Goal: Information Seeking & Learning: Learn about a topic

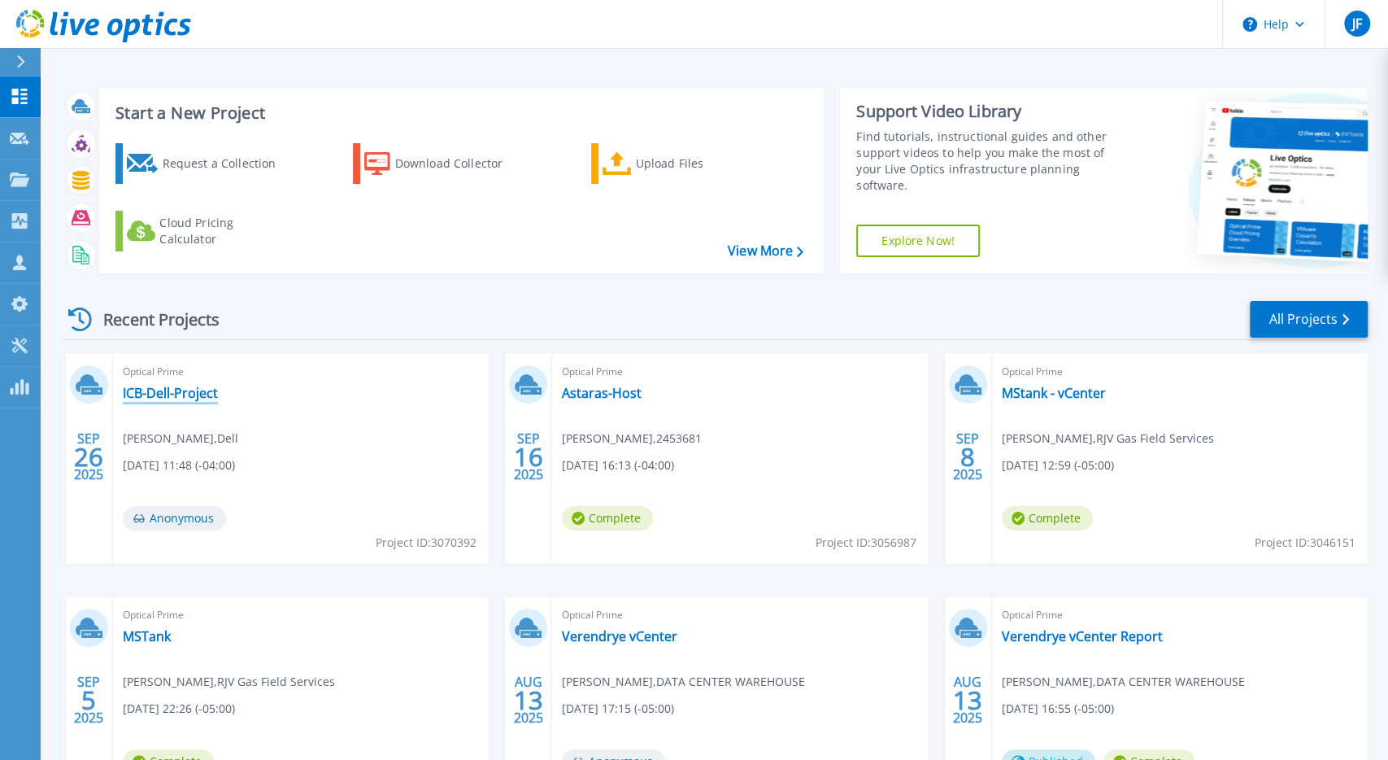
click at [197, 394] on link "ICB-Dell-Project" at bounding box center [170, 393] width 95 height 16
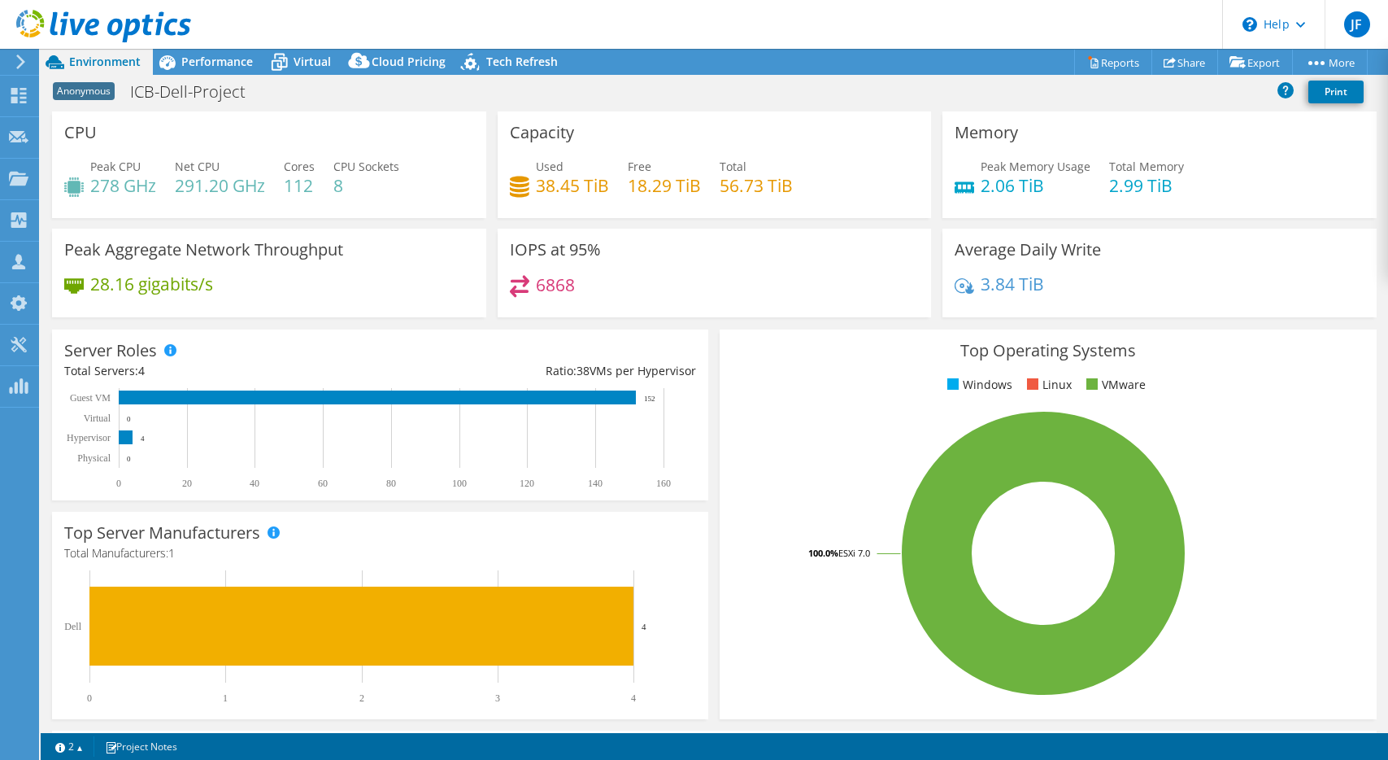
select select "USD"
click at [232, 75] on div "Anonymous ICB-Dell-Project Print" at bounding box center [715, 93] width 1348 height 37
click at [229, 71] on div "Performance" at bounding box center [209, 62] width 112 height 26
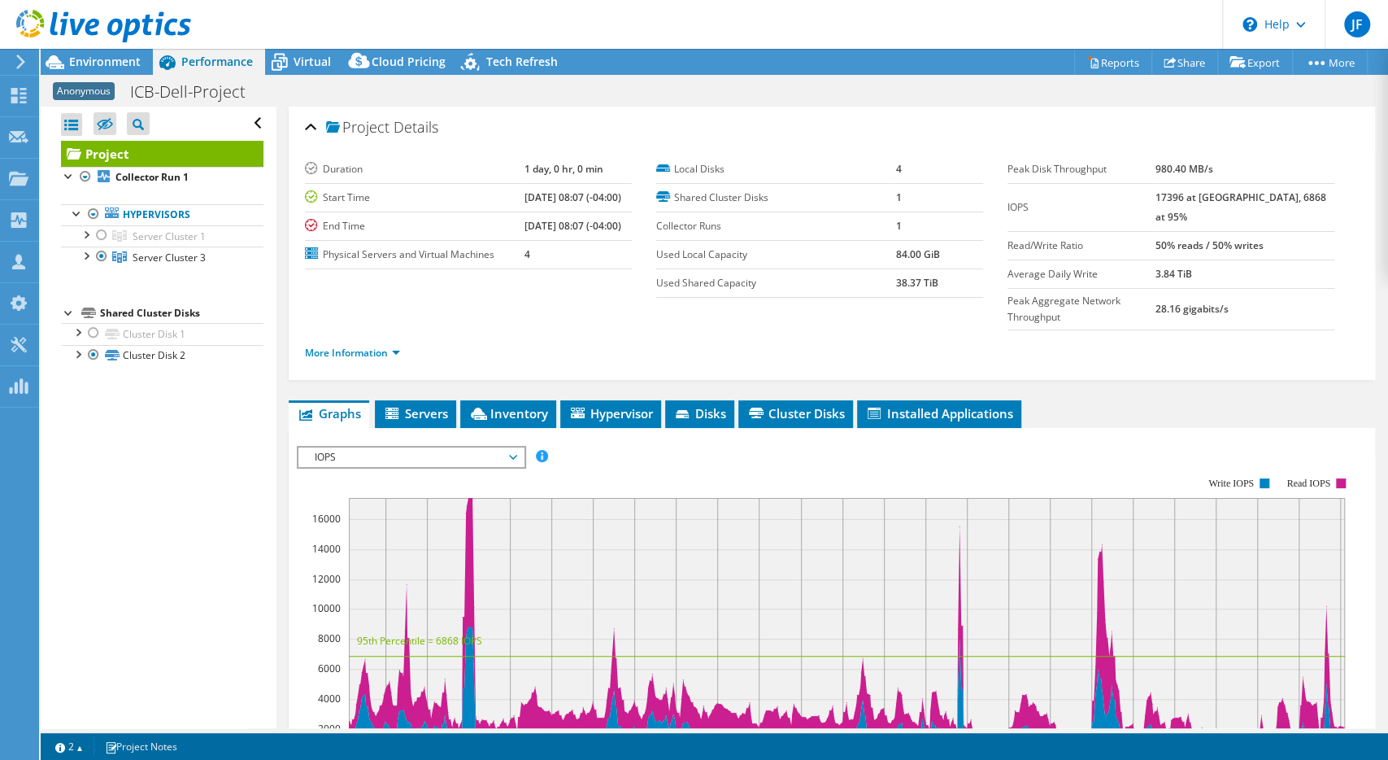
click at [513, 447] on span "IOPS" at bounding box center [411, 457] width 209 height 20
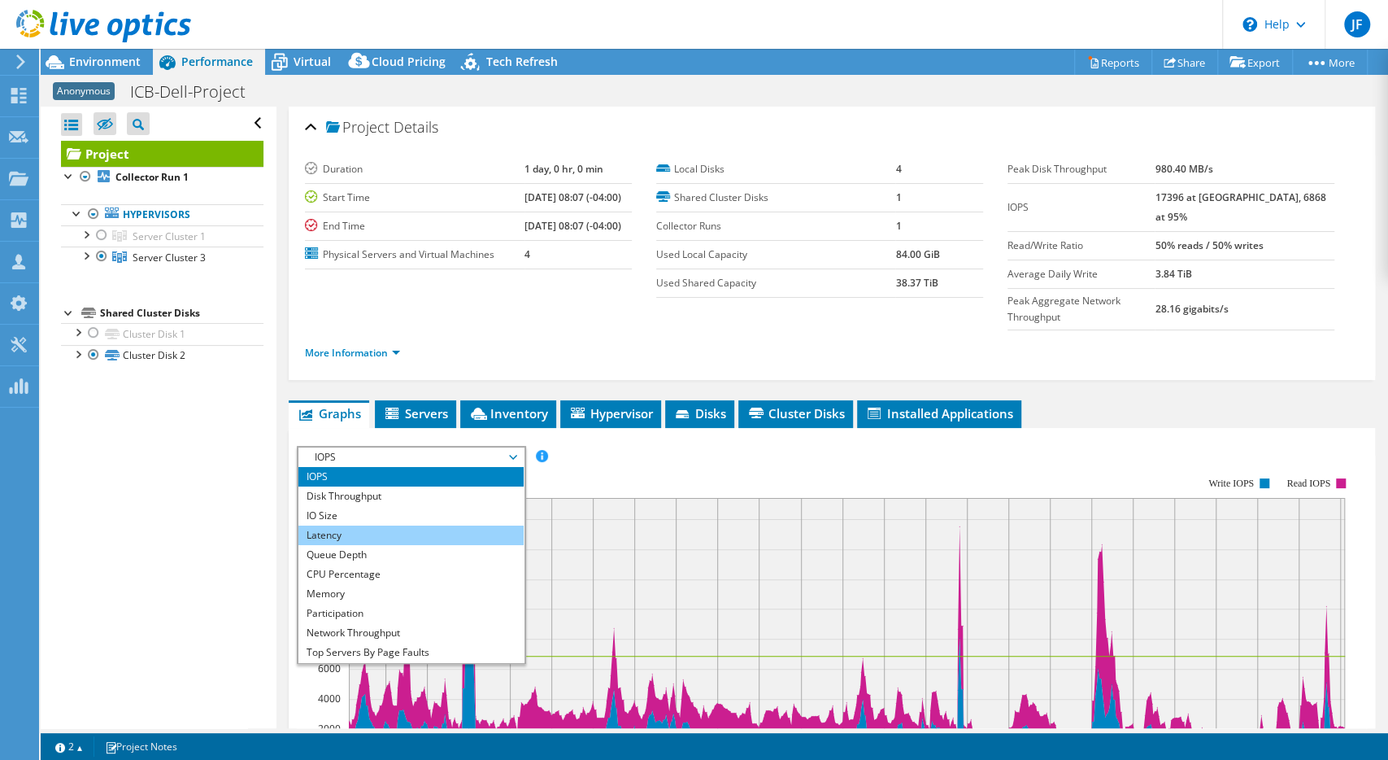
scroll to position [59, 0]
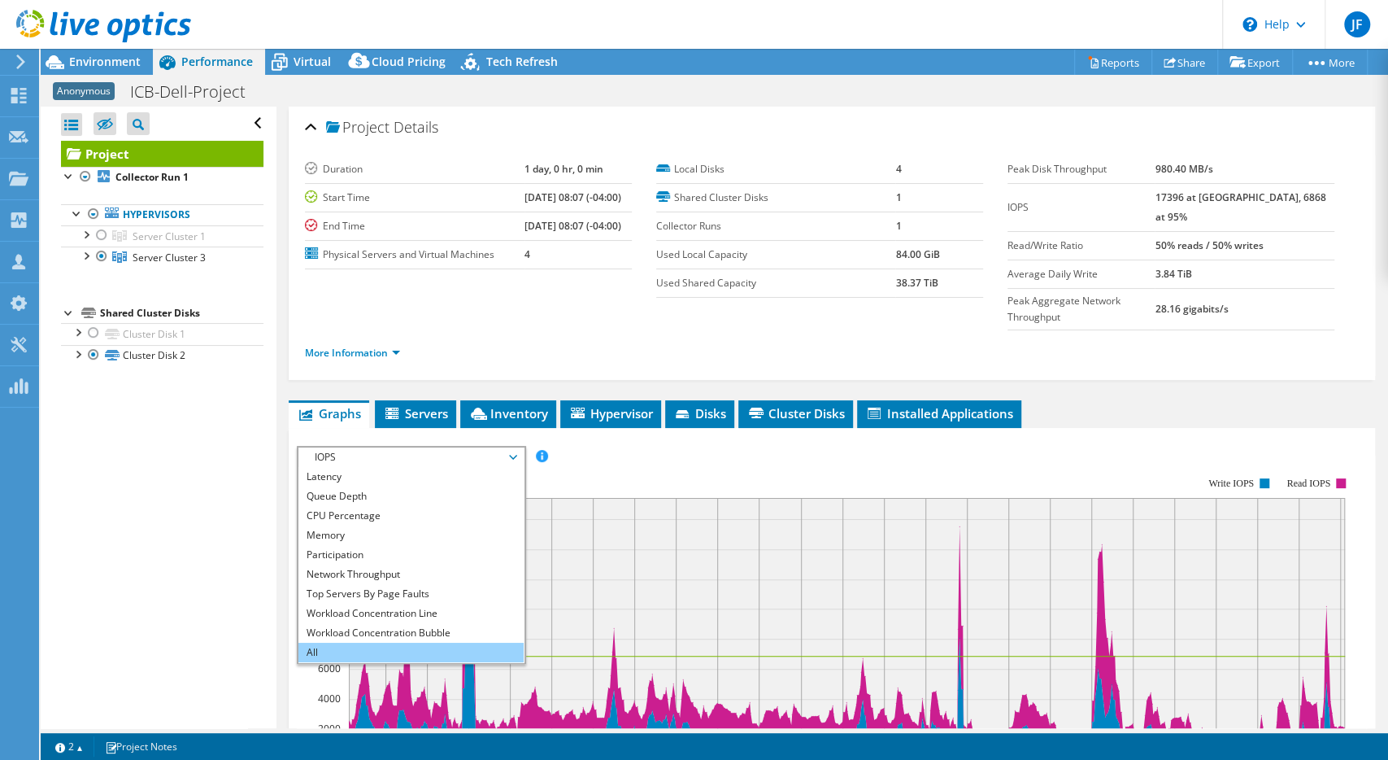
click at [334, 642] on li "All" at bounding box center [410, 652] width 225 height 20
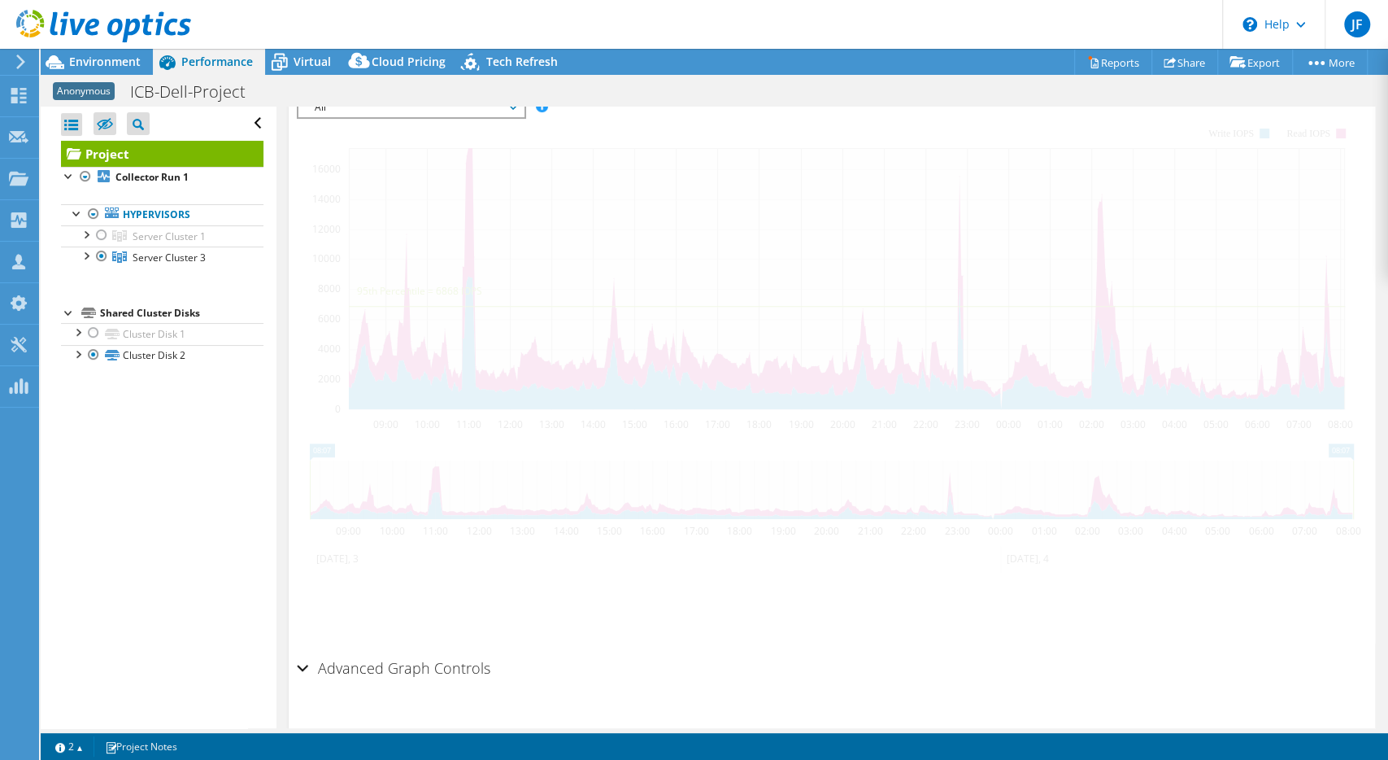
scroll to position [214, 0]
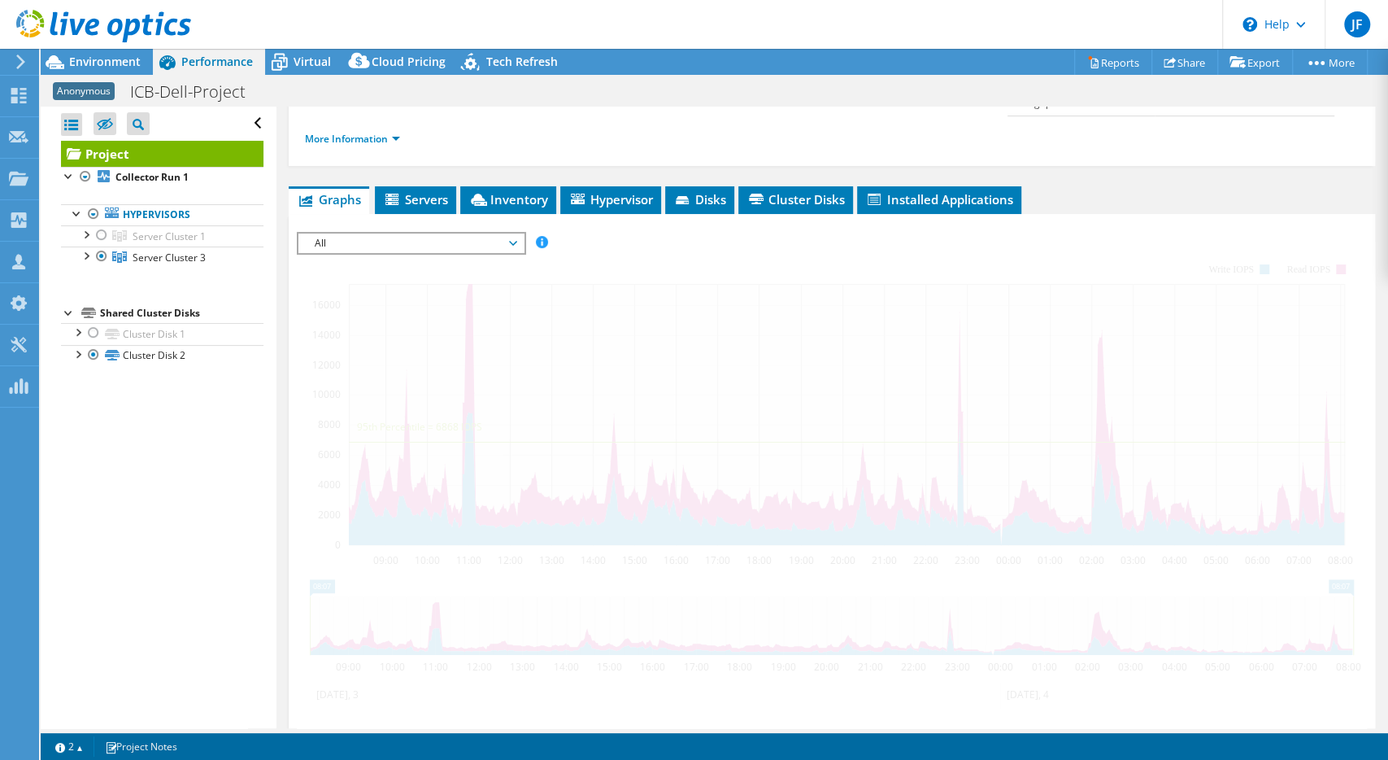
click at [511, 232] on div "All IOPS Disk Throughput IO Size Latency Queue Depth CPU Percentage Memory Page…" at bounding box center [411, 243] width 229 height 23
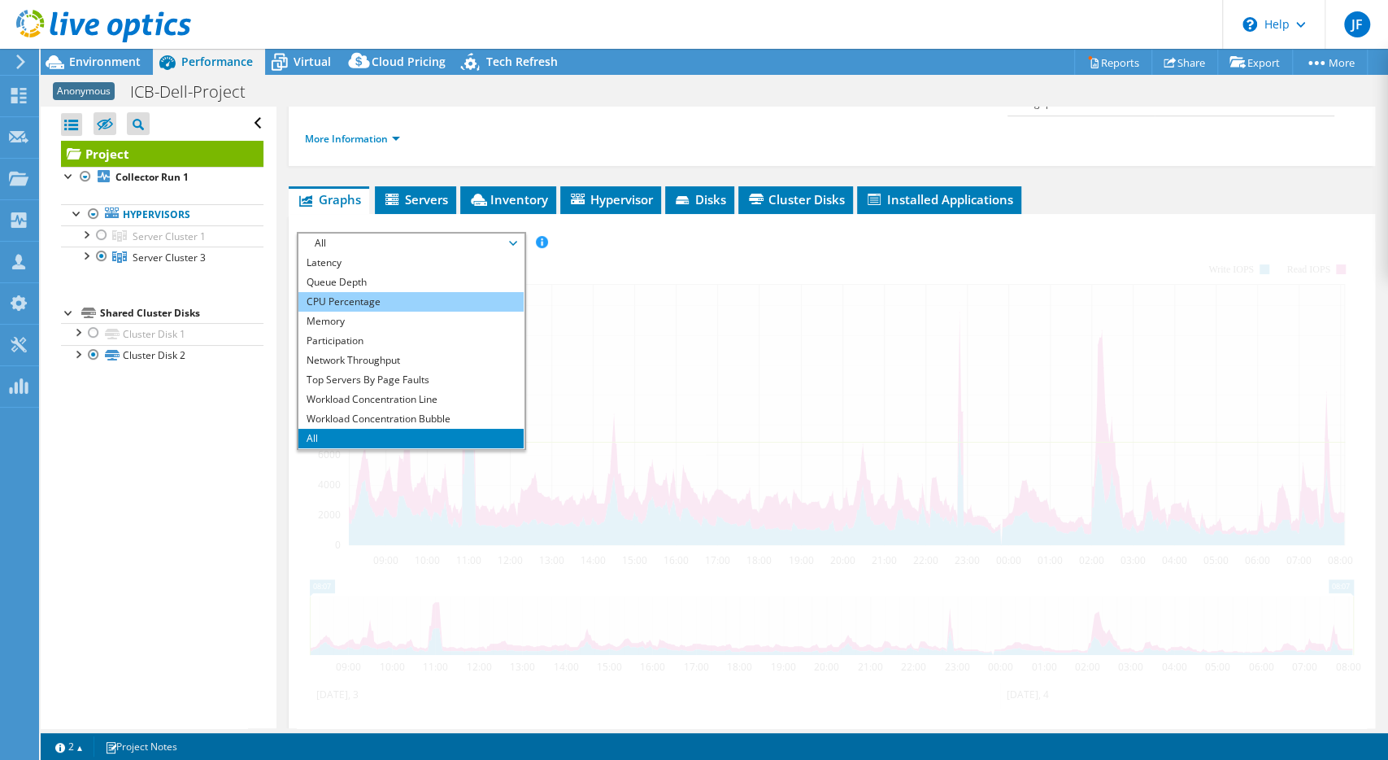
click at [366, 292] on li "CPU Percentage" at bounding box center [410, 302] width 225 height 20
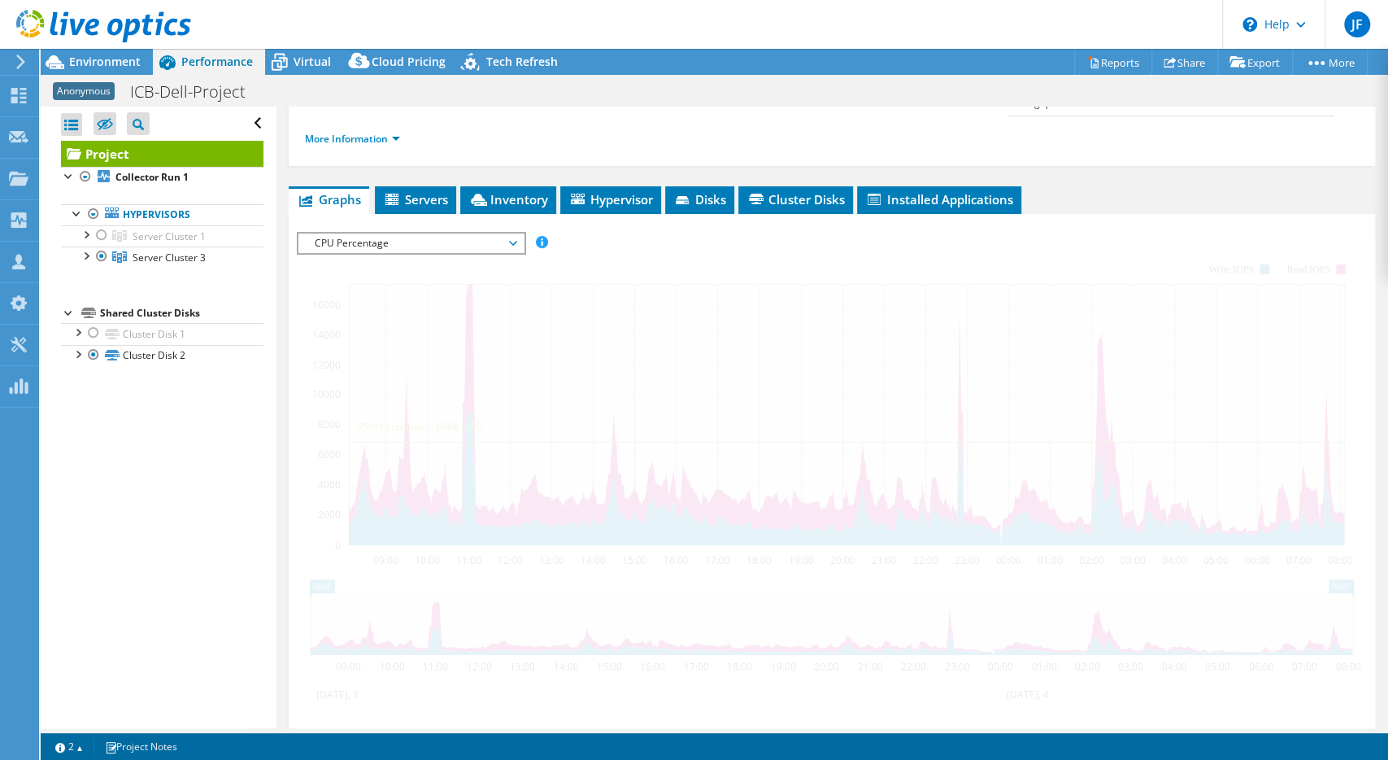
scroll to position [0, 0]
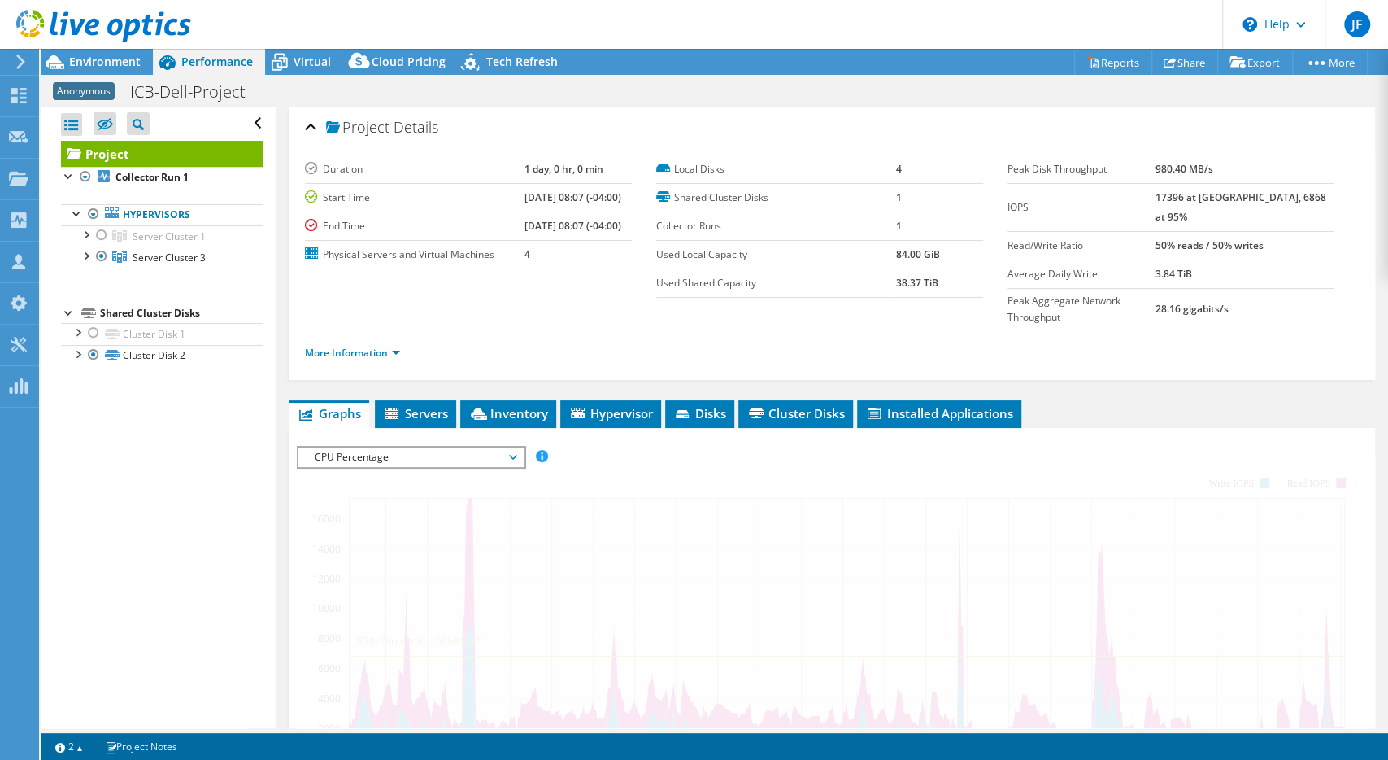
click at [581, 330] on div "More Information" at bounding box center [832, 353] width 1054 height 46
click at [489, 340] on ul "More Information" at bounding box center [832, 351] width 1054 height 22
click at [575, 340] on ul "More Information" at bounding box center [832, 351] width 1054 height 22
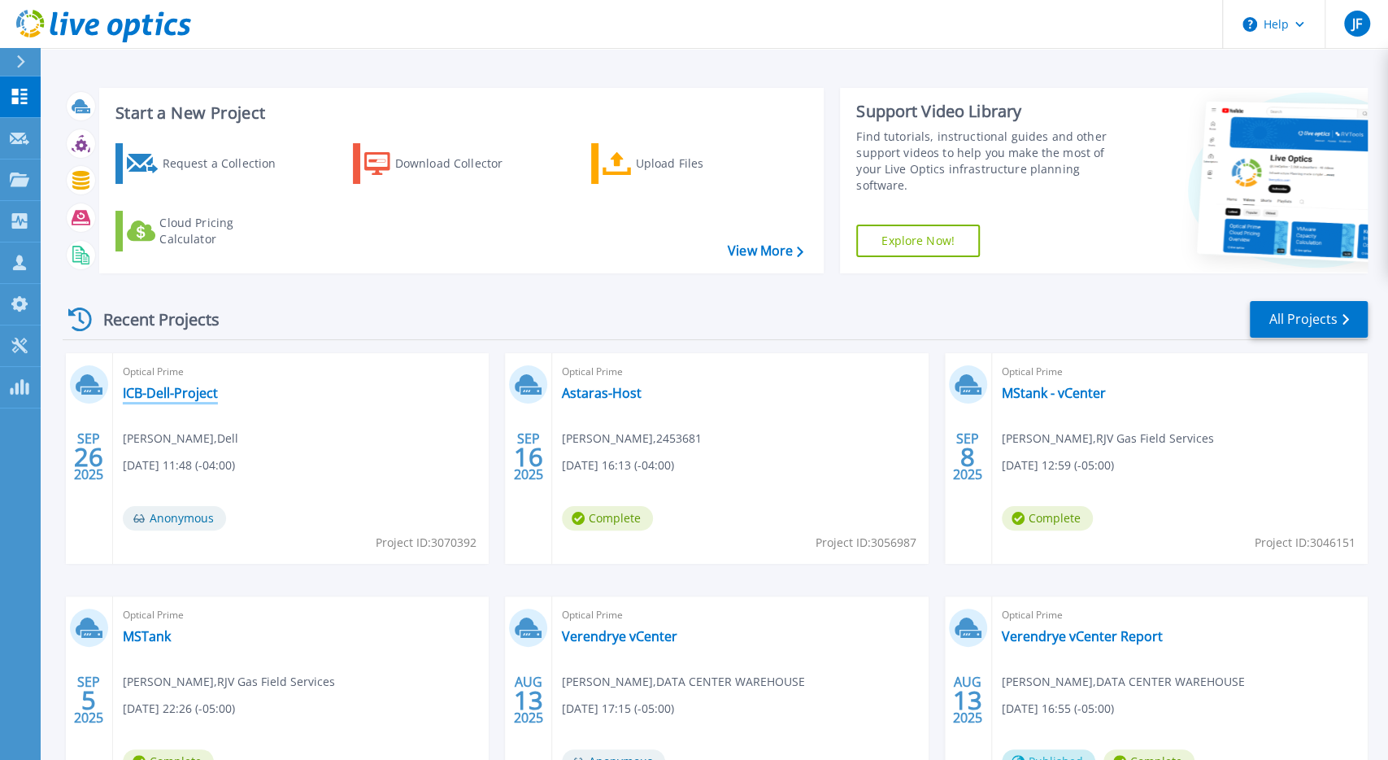
click at [146, 391] on link "ICB-Dell-Project" at bounding box center [170, 393] width 95 height 16
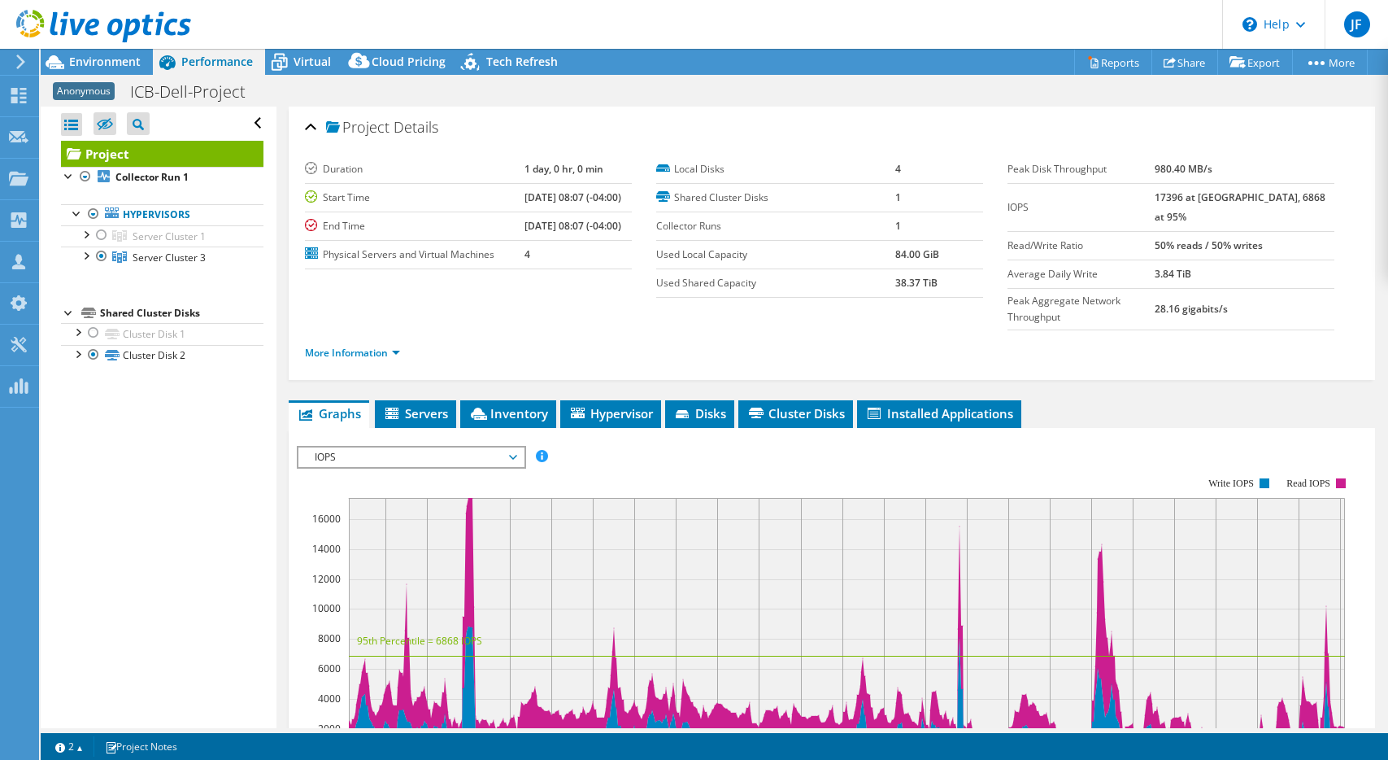
select select "USD"
click at [516, 455] on icon at bounding box center [513, 457] width 8 height 5
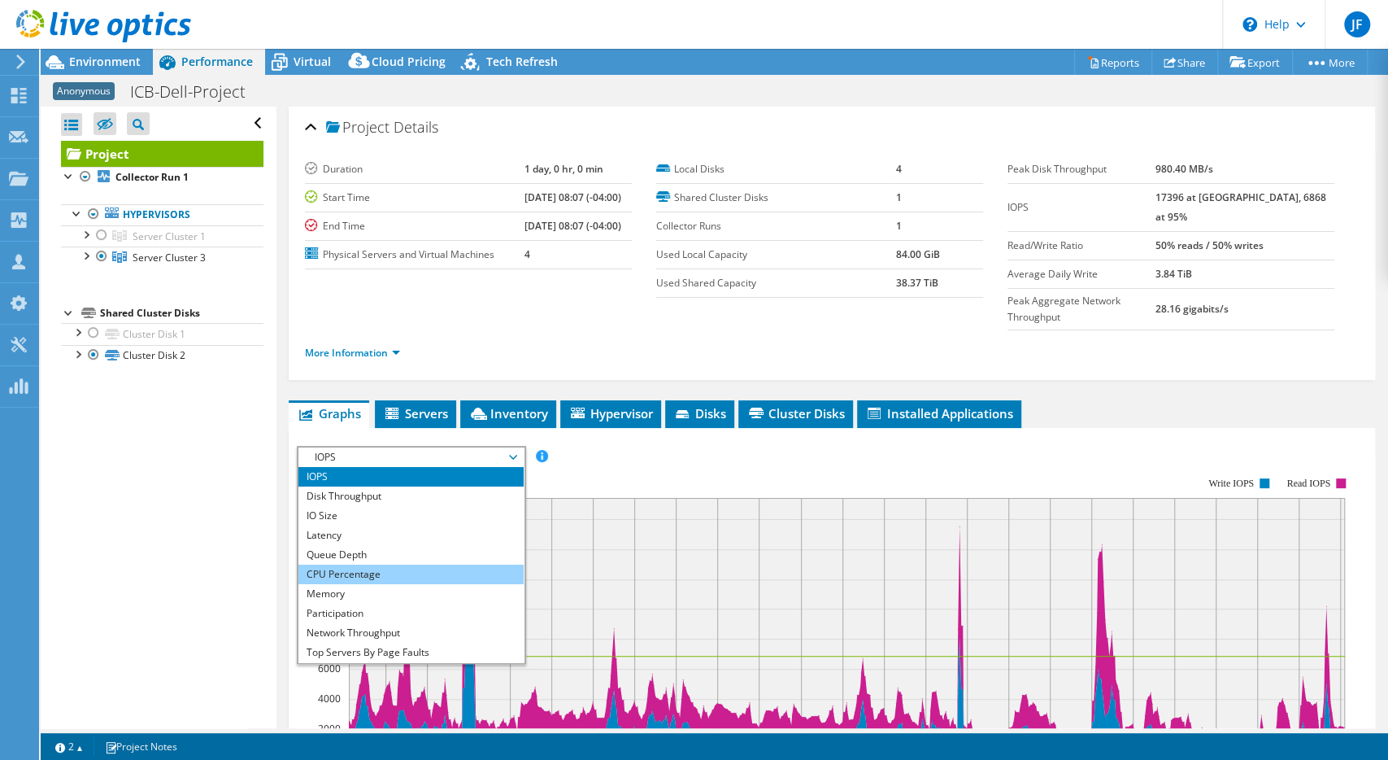
click at [359, 564] on li "CPU Percentage" at bounding box center [410, 574] width 225 height 20
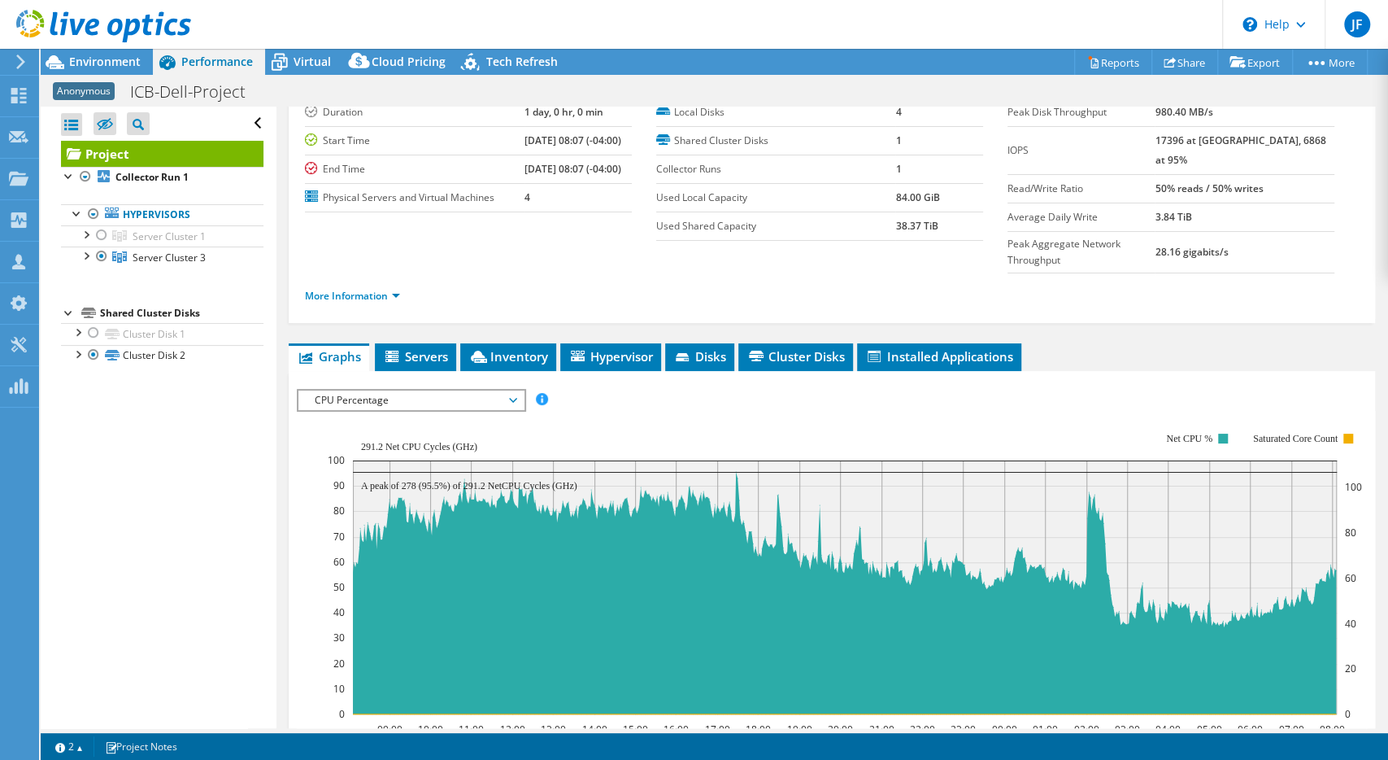
scroll to position [57, 0]
click at [430, 348] on span "Servers" at bounding box center [415, 356] width 65 height 16
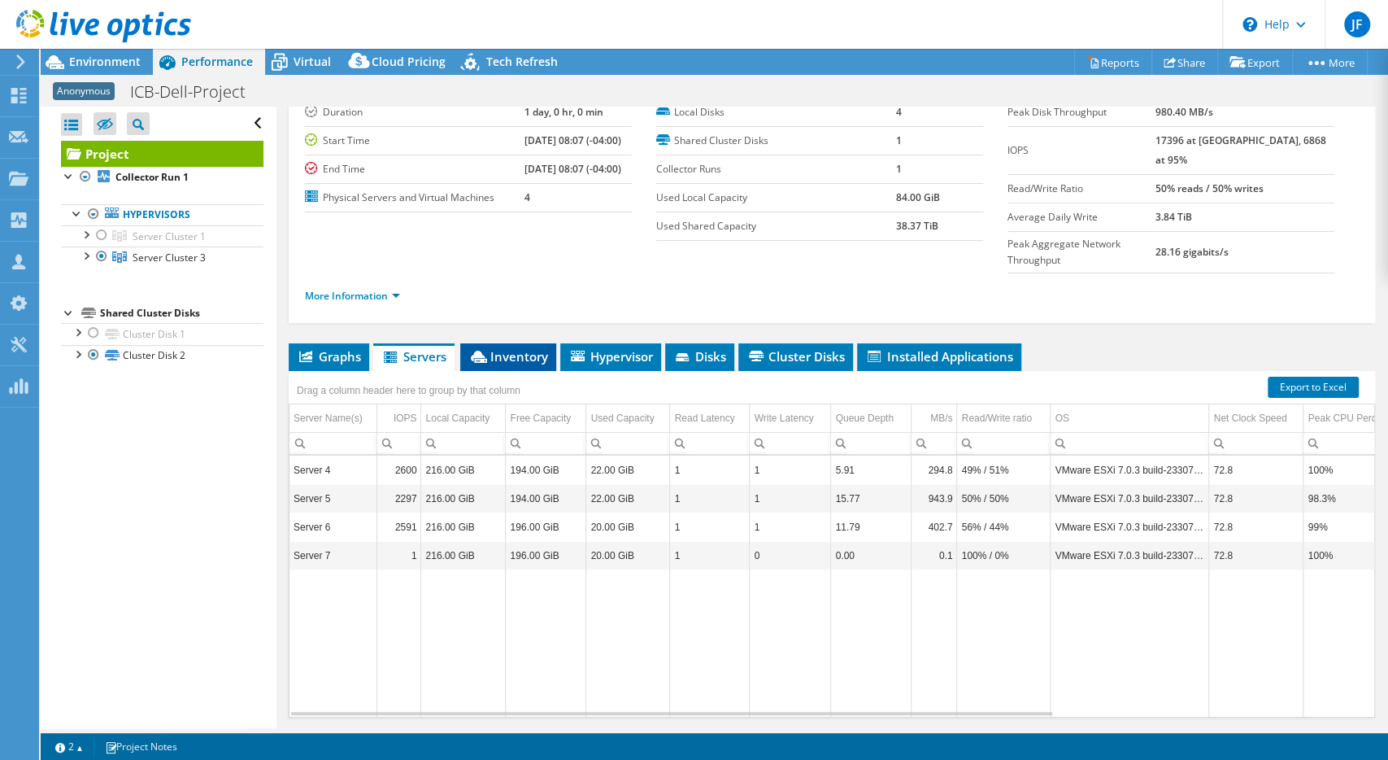
click at [525, 348] on span "Inventory" at bounding box center [508, 356] width 80 height 16
